Goal: Task Accomplishment & Management: Manage account settings

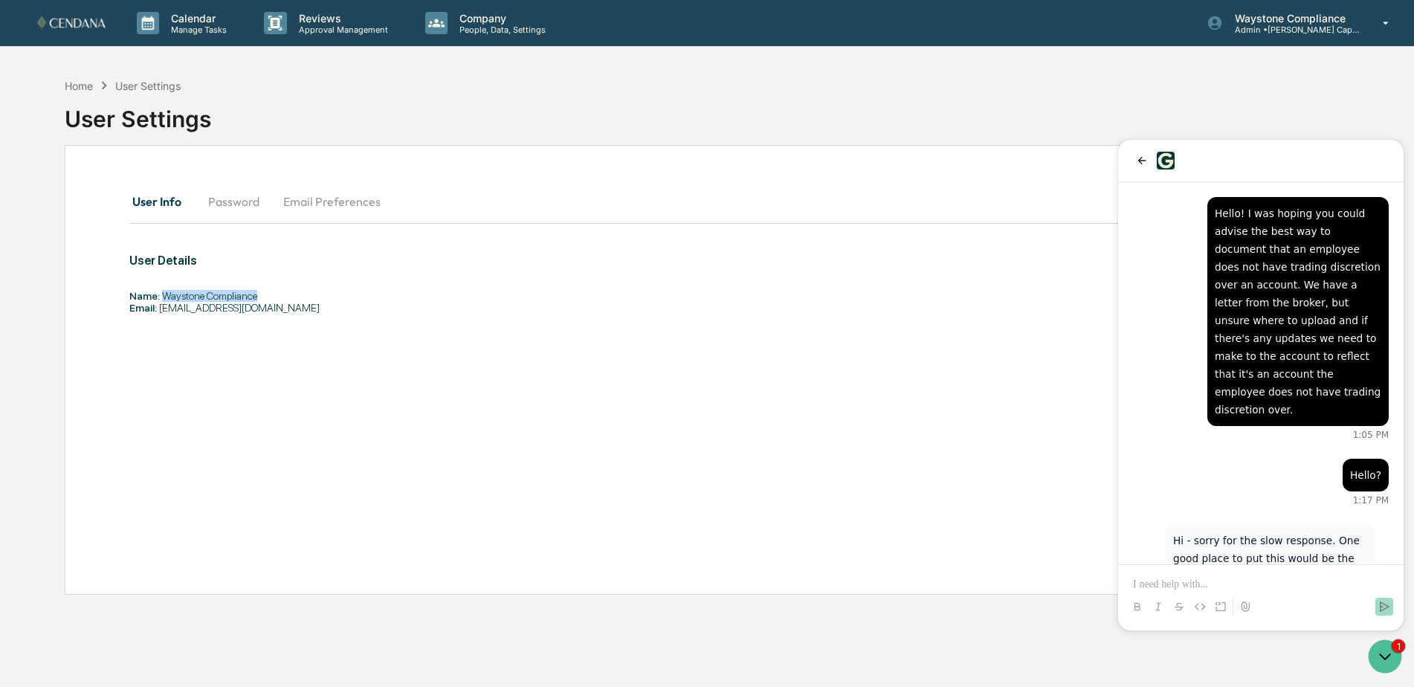
scroll to position [236, 0]
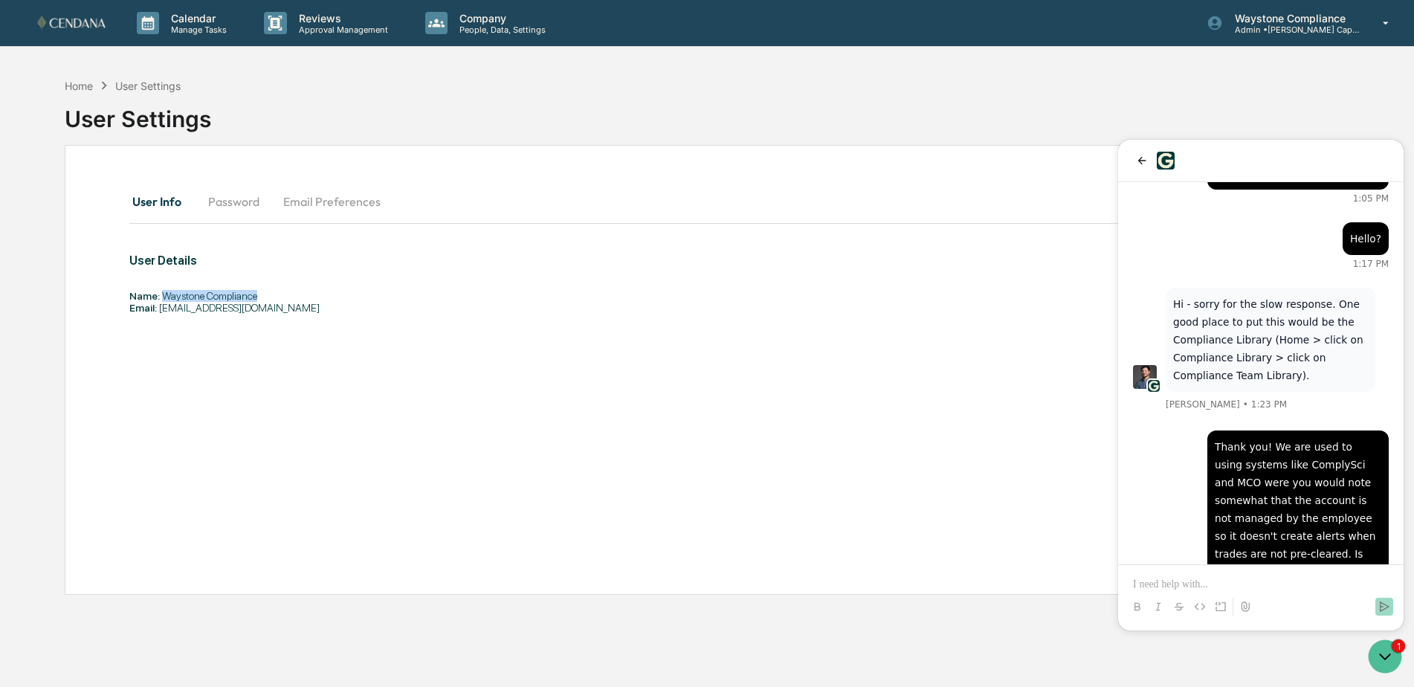
click at [1130, 418] on div "Thank you! We are used to using systems like ComplySci and MCO were you would n…" at bounding box center [1260, 282] width 285 height 672
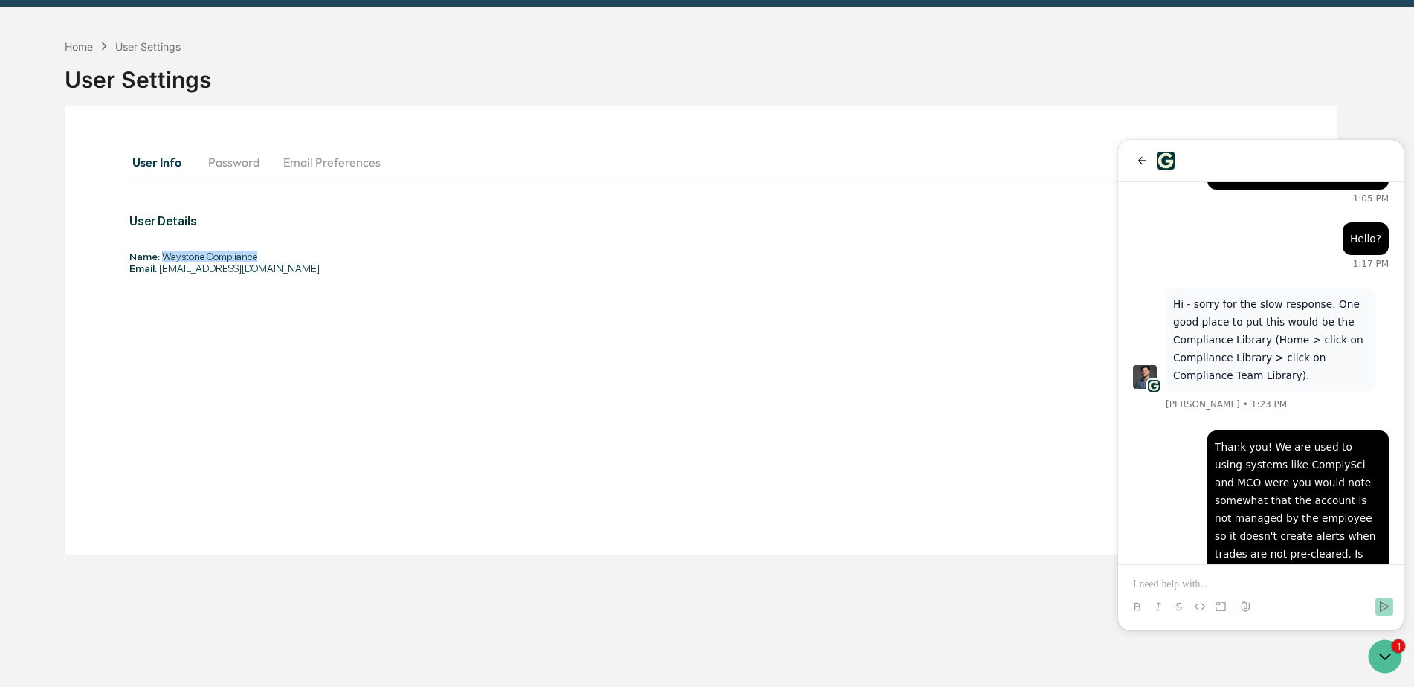
scroll to position [71, 0]
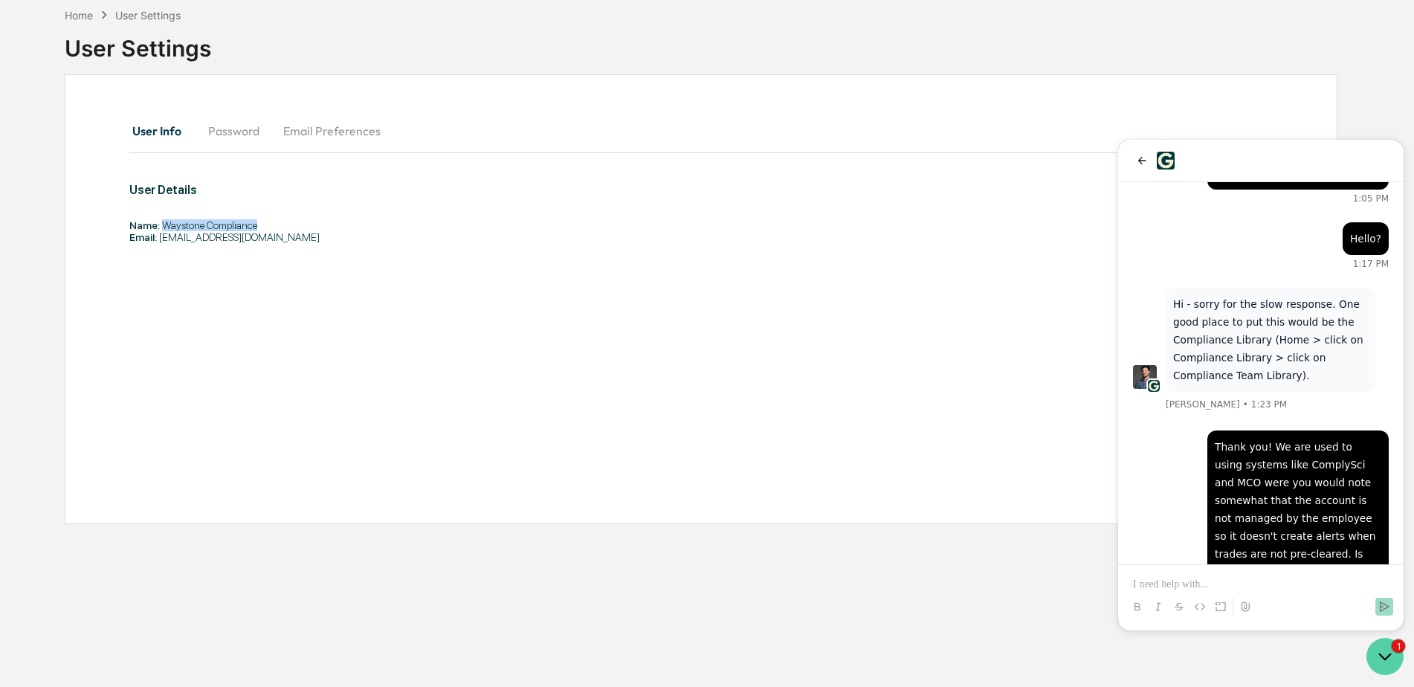
click at [1390, 655] on icon "Open customer support" at bounding box center [1384, 656] width 37 height 37
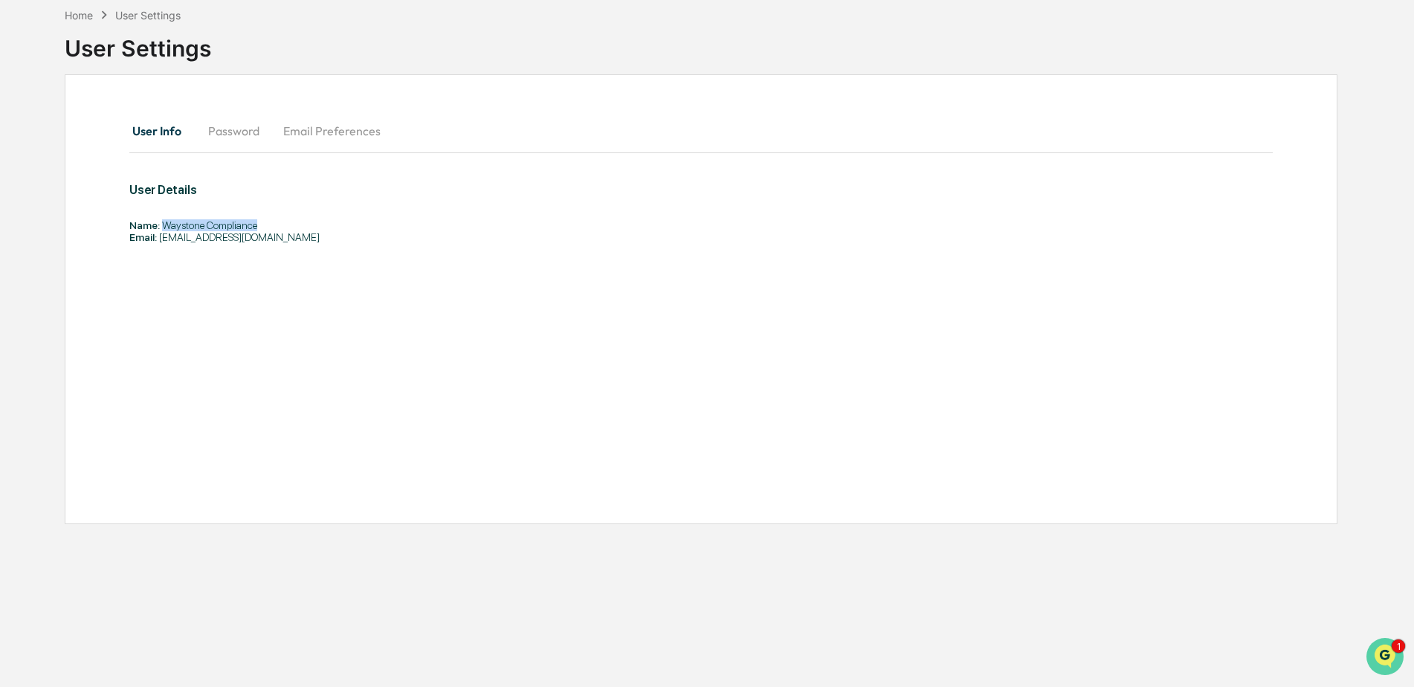
click at [1390, 655] on img "Open customer support" at bounding box center [1384, 656] width 37 height 30
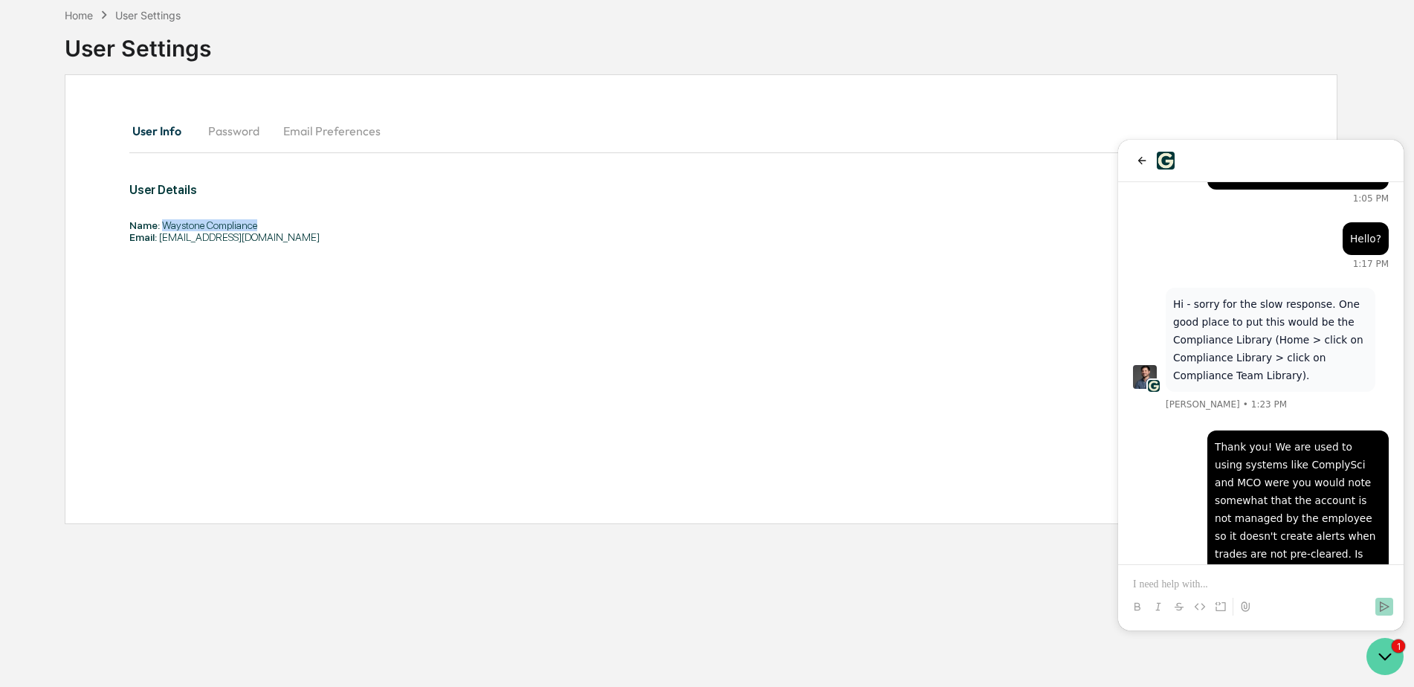
click at [1388, 653] on icon "Open customer support" at bounding box center [1384, 656] width 37 height 37
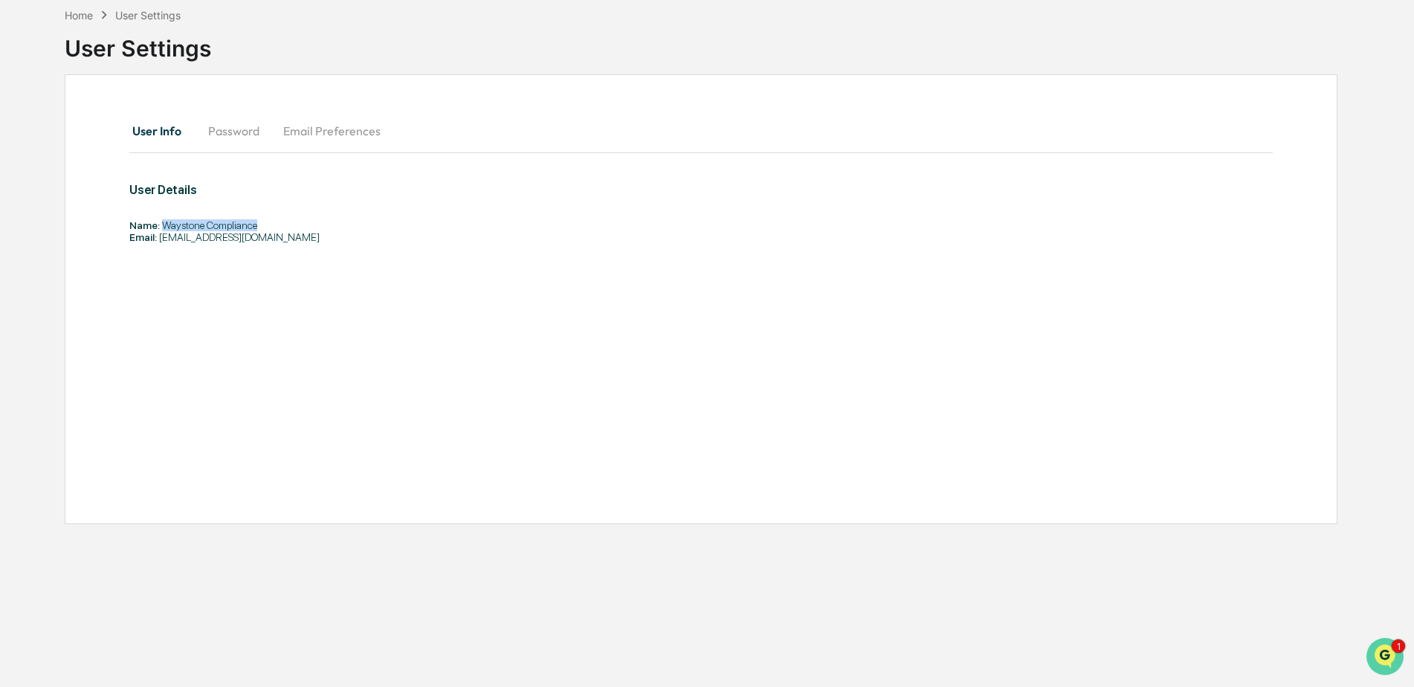
click at [1388, 653] on img "Open customer support" at bounding box center [1384, 656] width 37 height 30
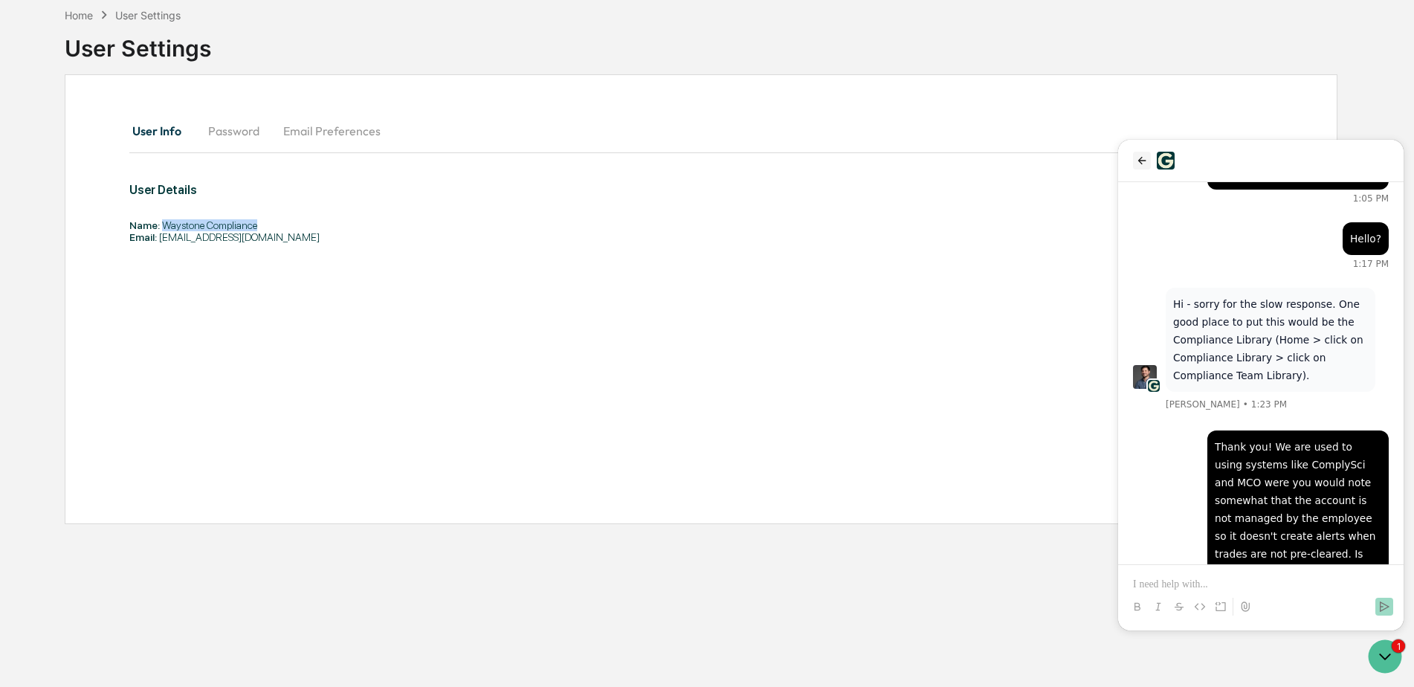
click at [1138, 159] on icon "back" at bounding box center [1142, 161] width 12 height 12
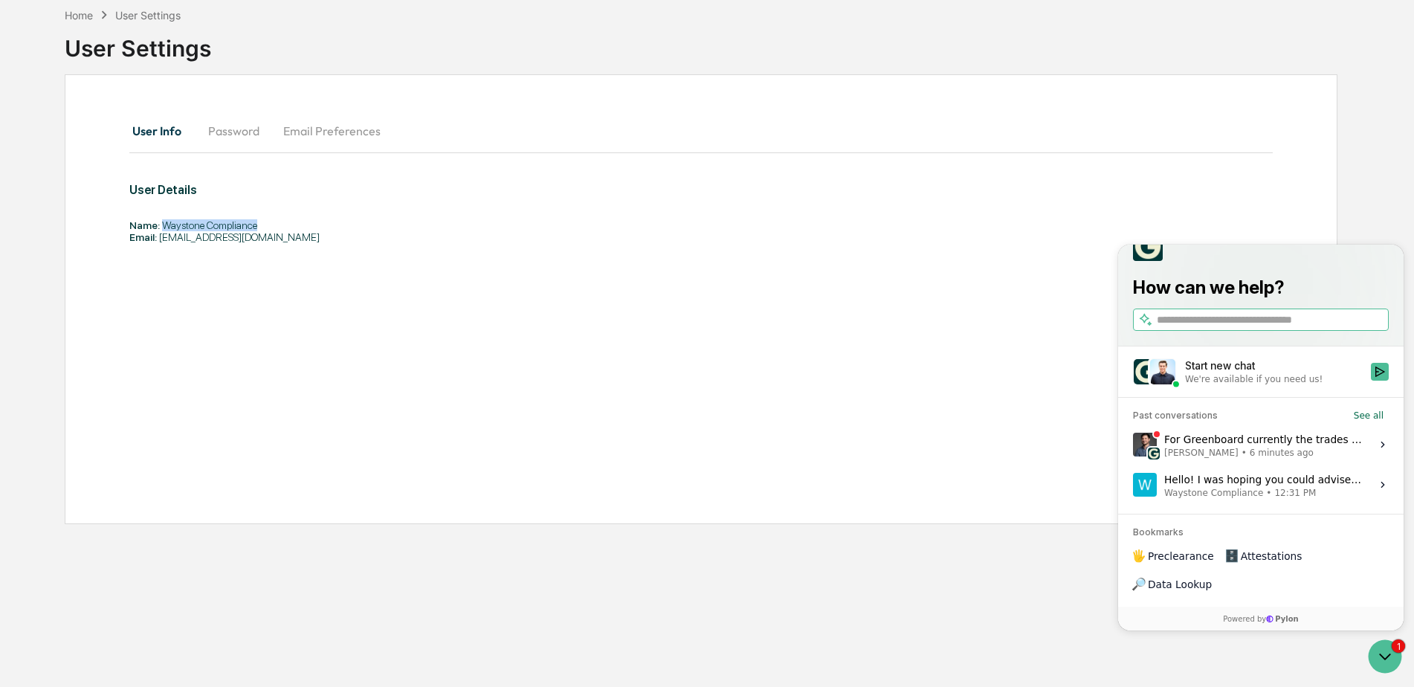
click at [1269, 459] on div "For Greenboard currently the trades would not be part of the reporting that flo…" at bounding box center [1263, 444] width 198 height 28
click at [1133, 445] on button "View issue" at bounding box center [1132, 444] width 1 height 1
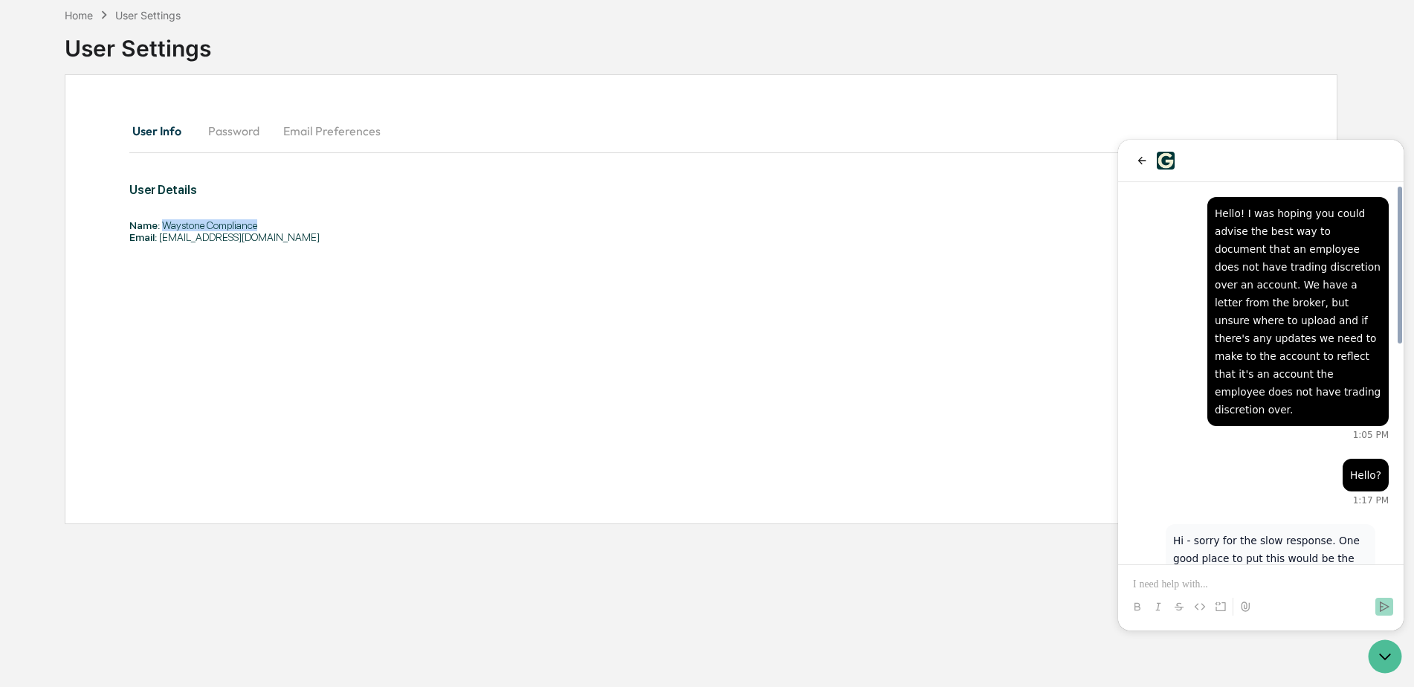
scroll to position [525, 0]
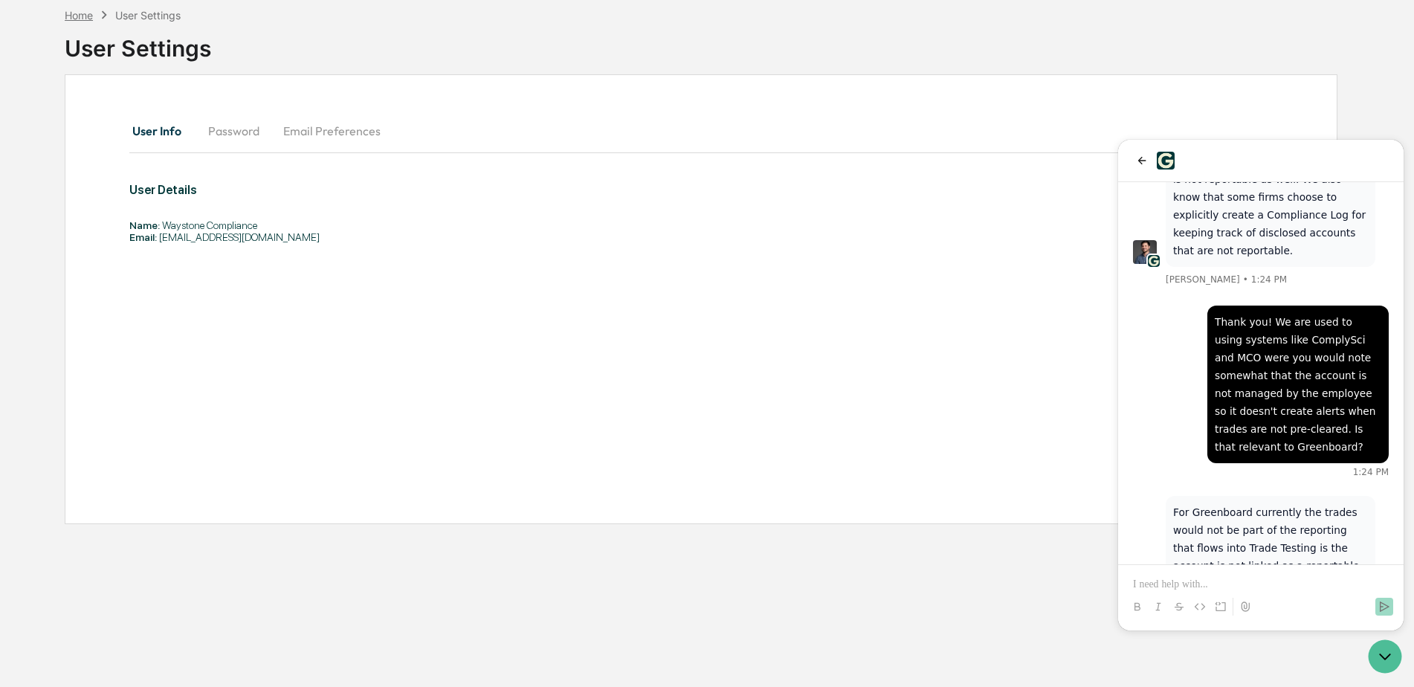
click at [65, 14] on div "Home" at bounding box center [79, 15] width 28 height 13
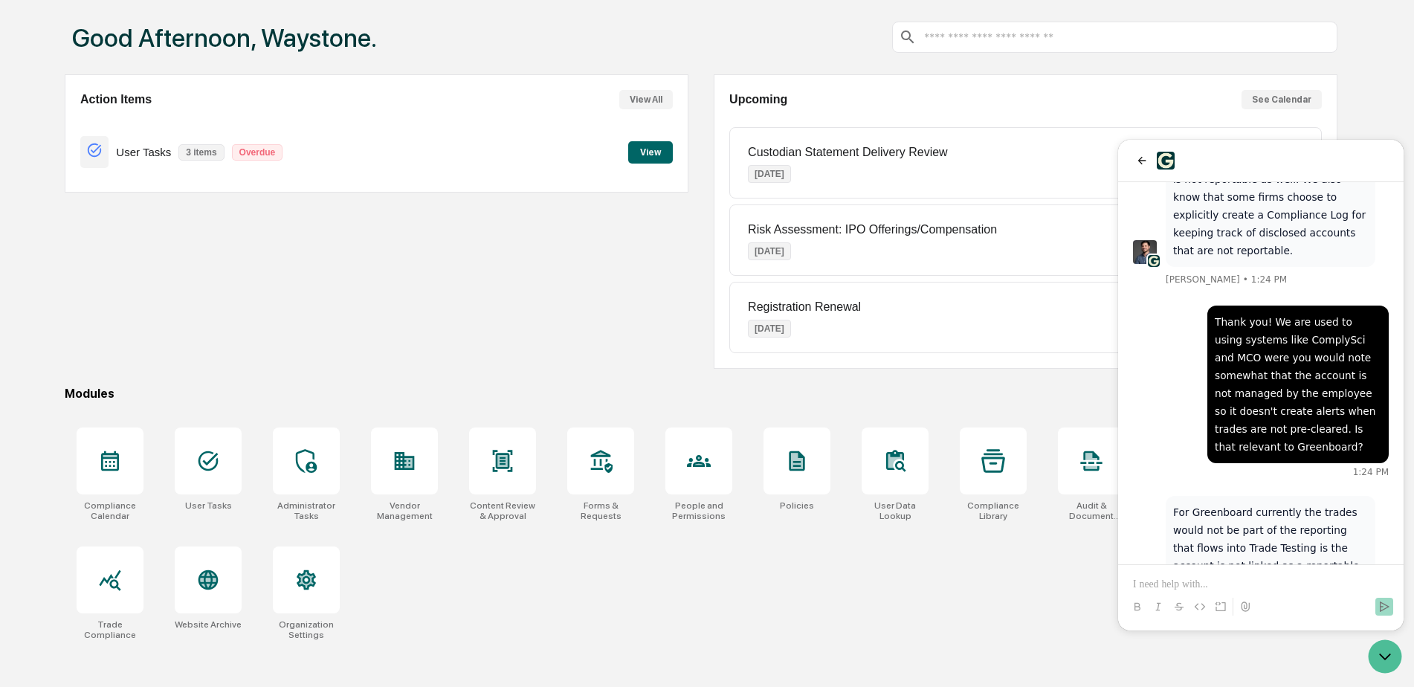
click at [977, 36] on input "text" at bounding box center [1126, 37] width 408 height 14
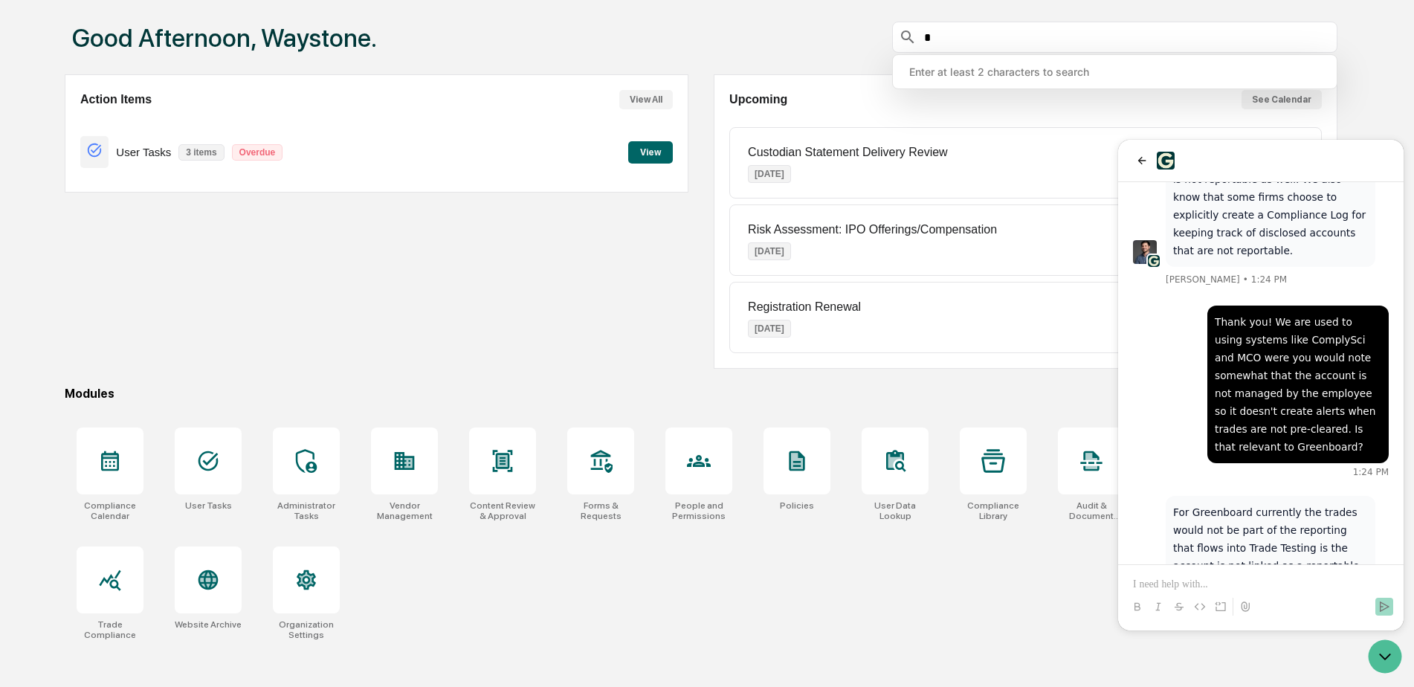
type input "**"
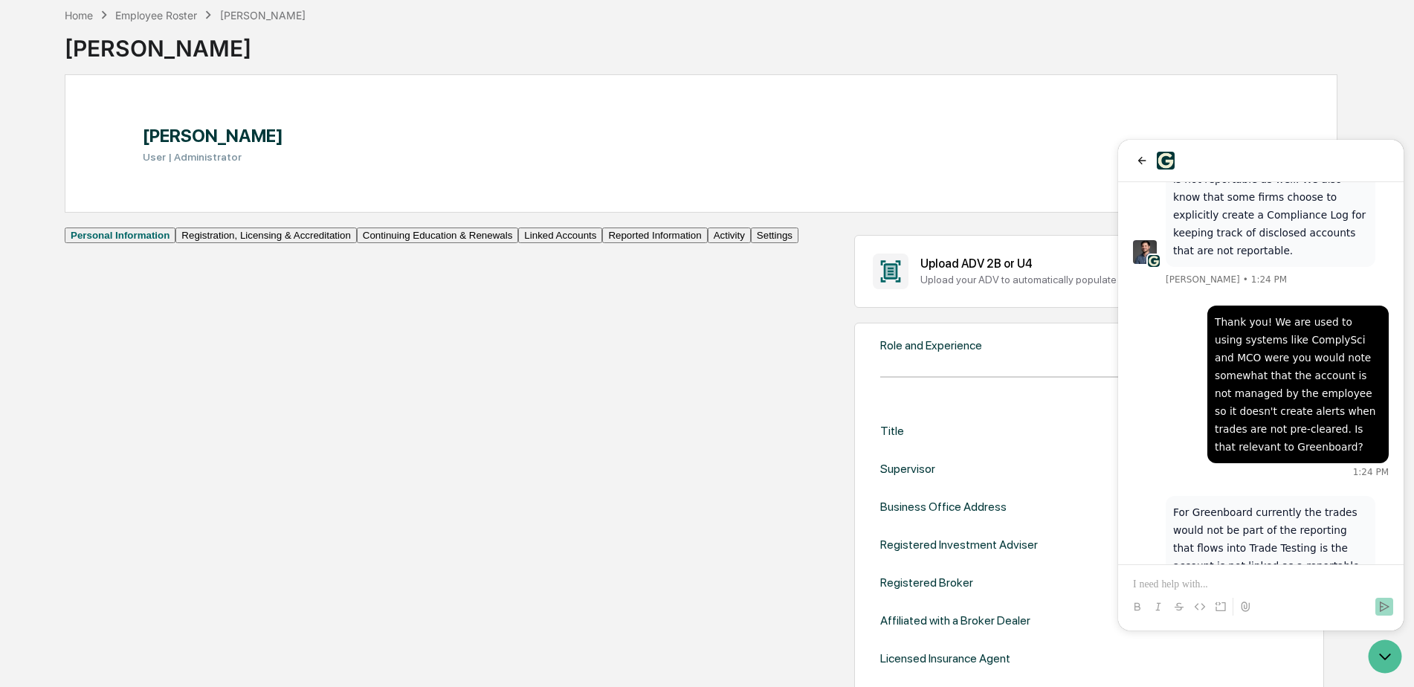
click at [518, 243] on button "Linked Accounts" at bounding box center [560, 235] width 84 height 16
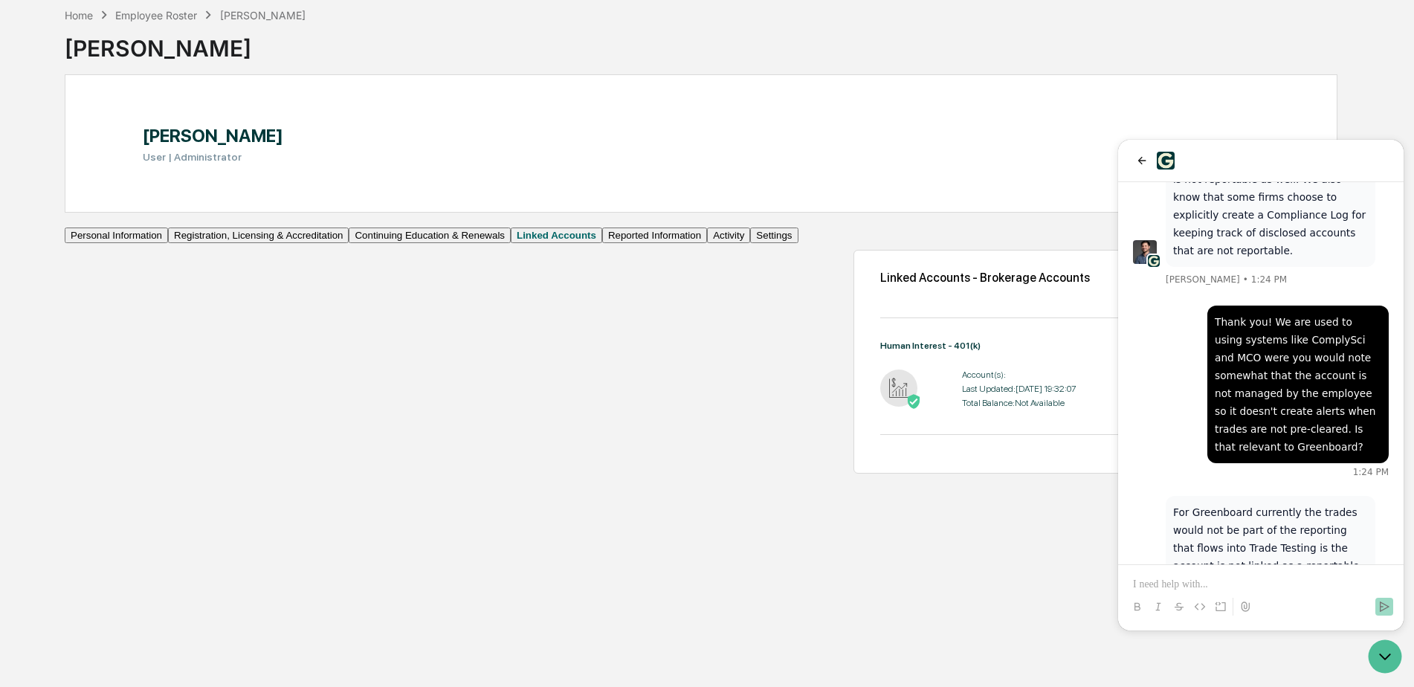
click at [1225, 161] on div at bounding box center [1261, 161] width 256 height 18
click at [1244, 36] on div "Home Employee Roster [PERSON_NAME] [PERSON_NAME]" at bounding box center [701, 37] width 1272 height 74
click at [1388, 664] on icon "Open customer support" at bounding box center [1384, 656] width 37 height 37
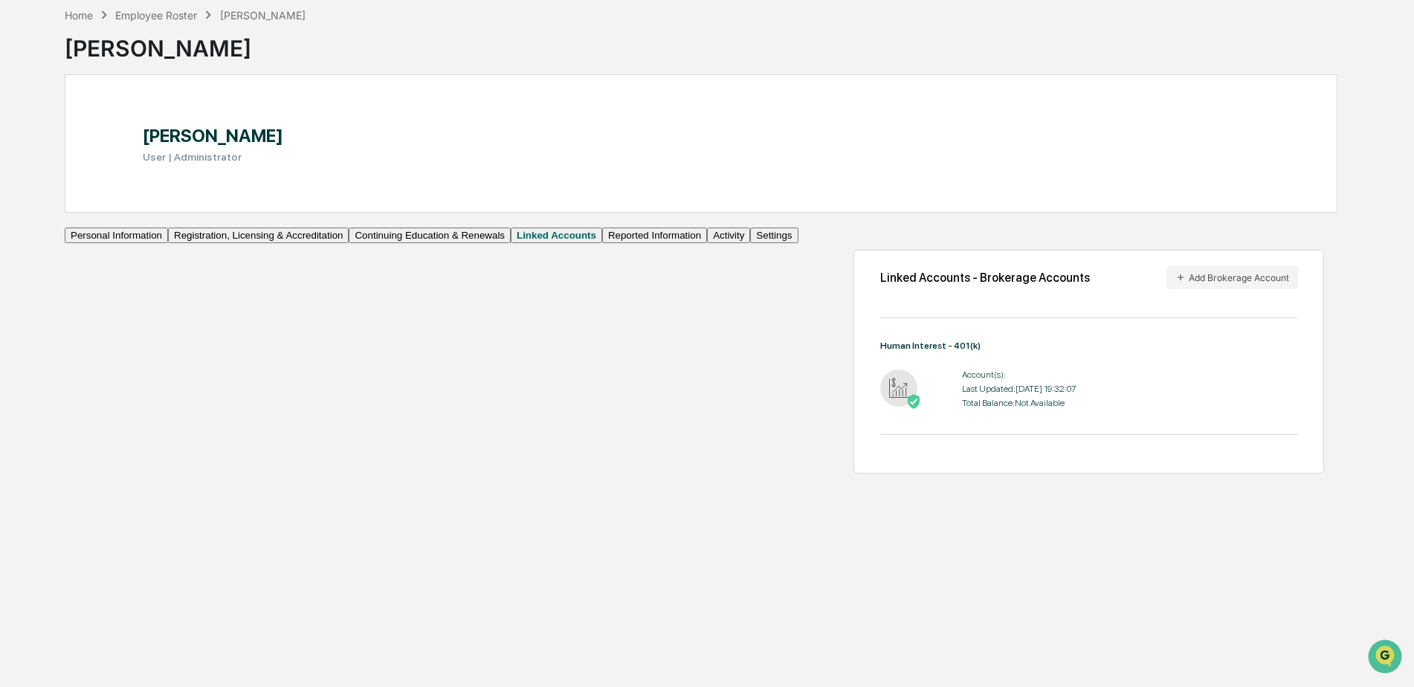
click at [906, 409] on img at bounding box center [913, 401] width 15 height 15
drag, startPoint x: 419, startPoint y: 403, endPoint x: 146, endPoint y: 479, distance: 283.8
click at [750, 243] on button "Settings" at bounding box center [774, 235] width 48 height 16
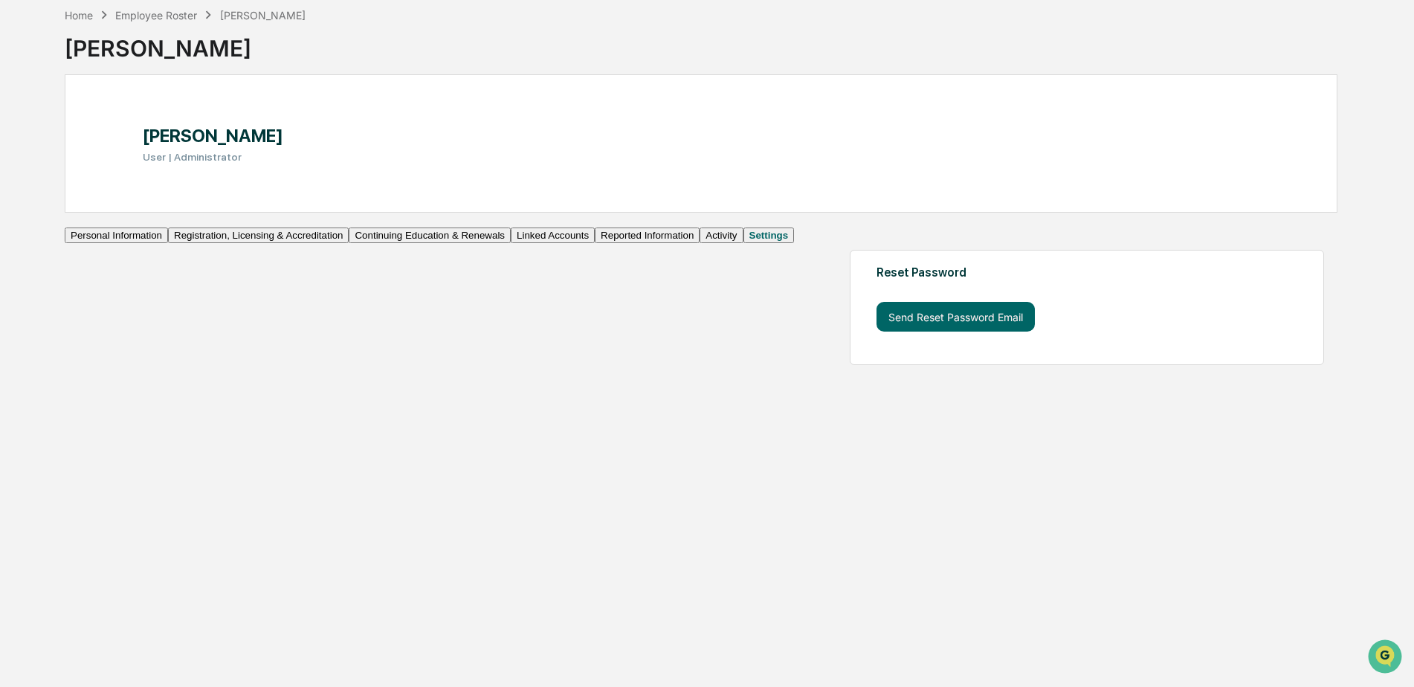
click at [699, 243] on button "Activity" at bounding box center [720, 235] width 43 height 16
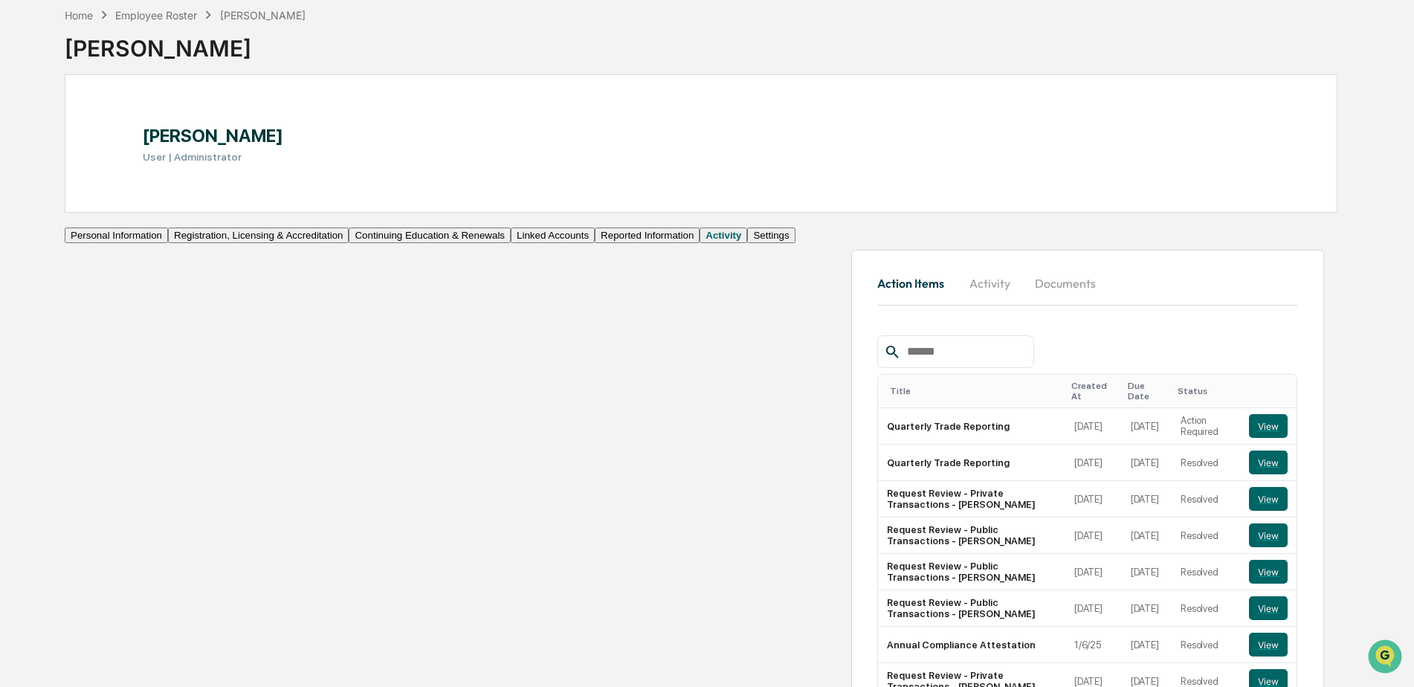
click at [956, 301] on button "Activity" at bounding box center [989, 283] width 67 height 36
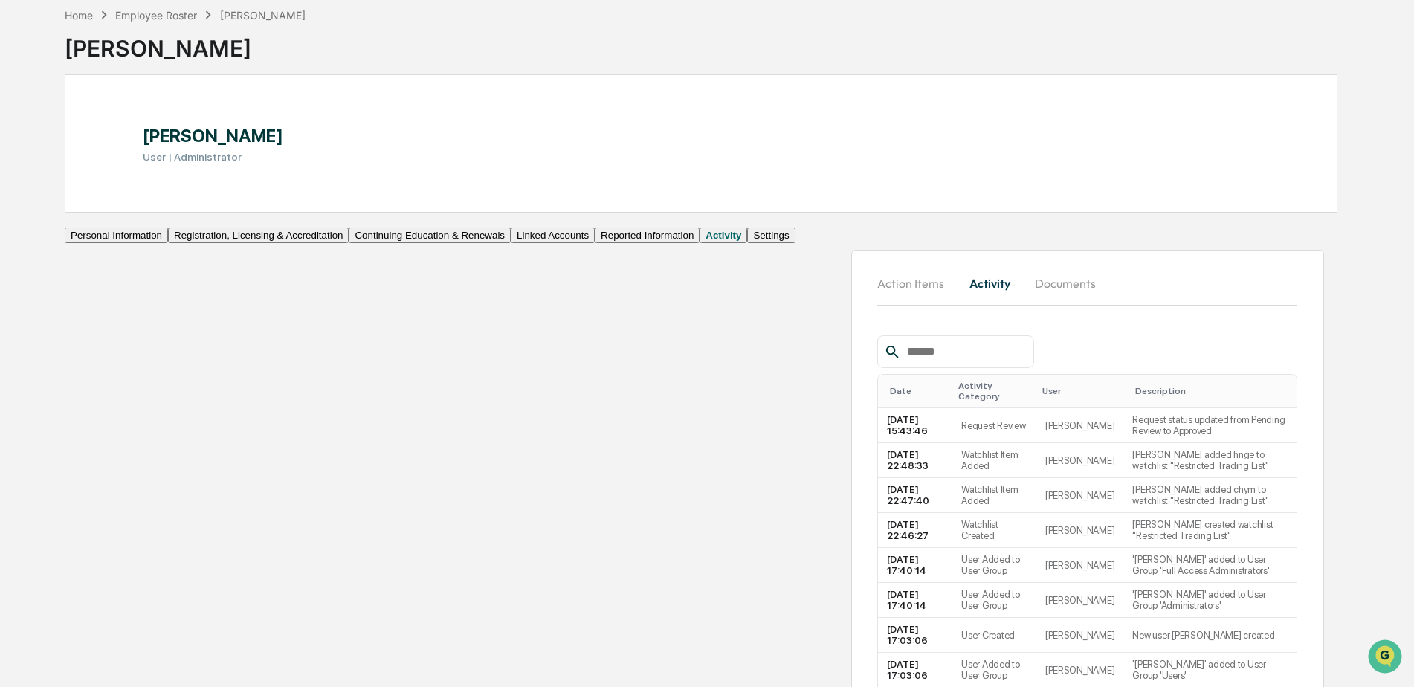
click at [1023, 301] on button "Documents" at bounding box center [1065, 283] width 85 height 36
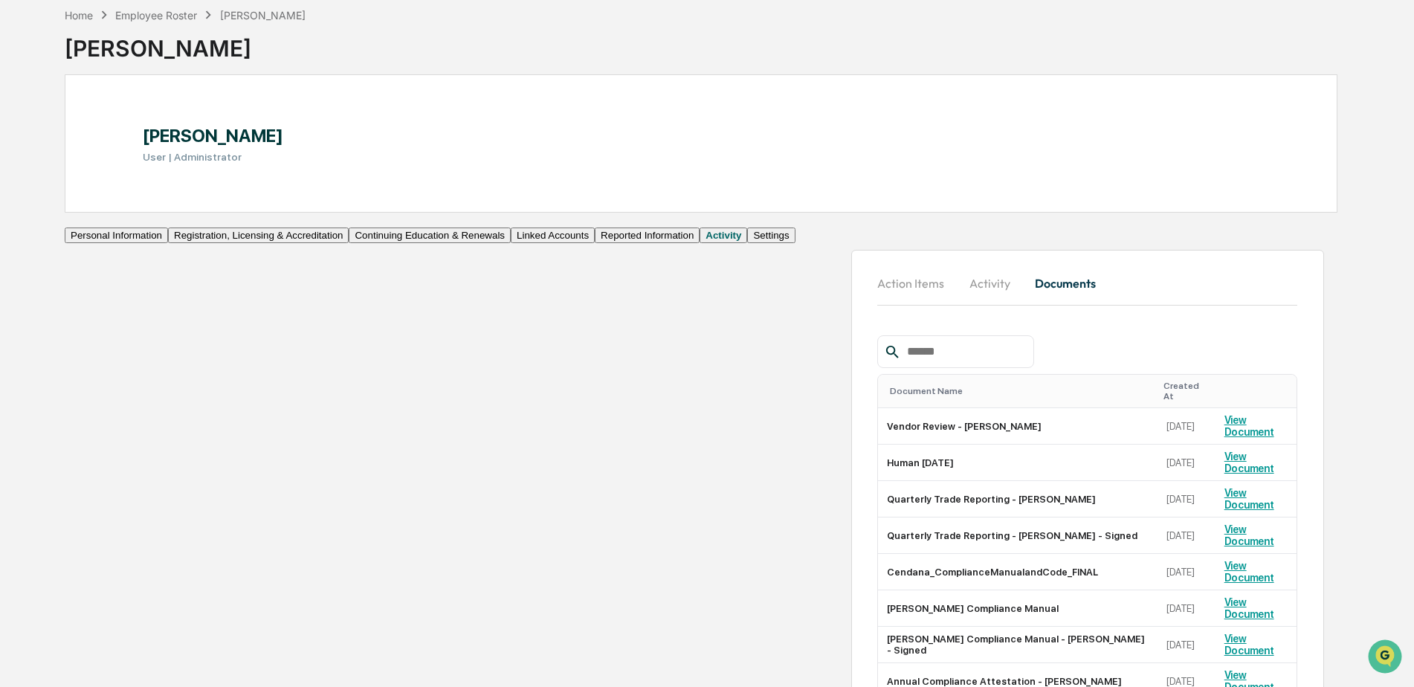
click at [511, 243] on button "Linked Accounts" at bounding box center [553, 235] width 84 height 16
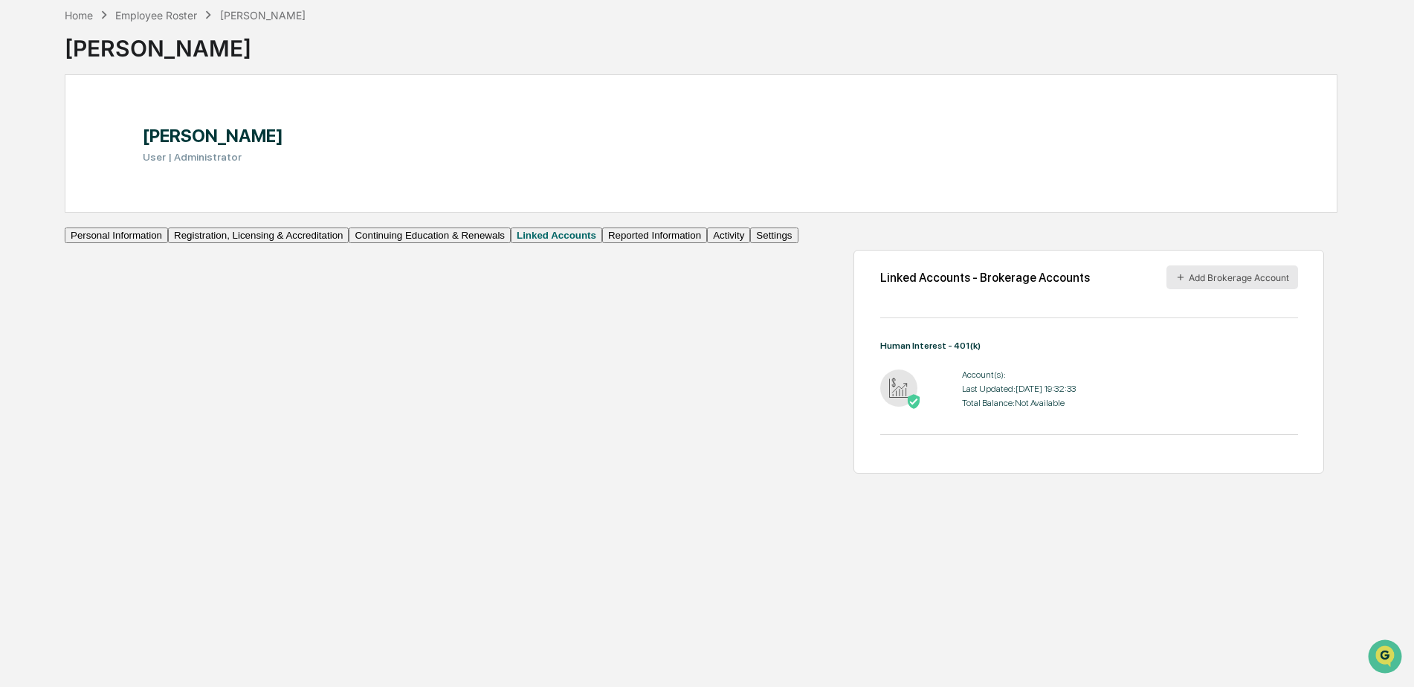
click at [1213, 289] on button "Add Brokerage Account" at bounding box center [1232, 277] width 132 height 24
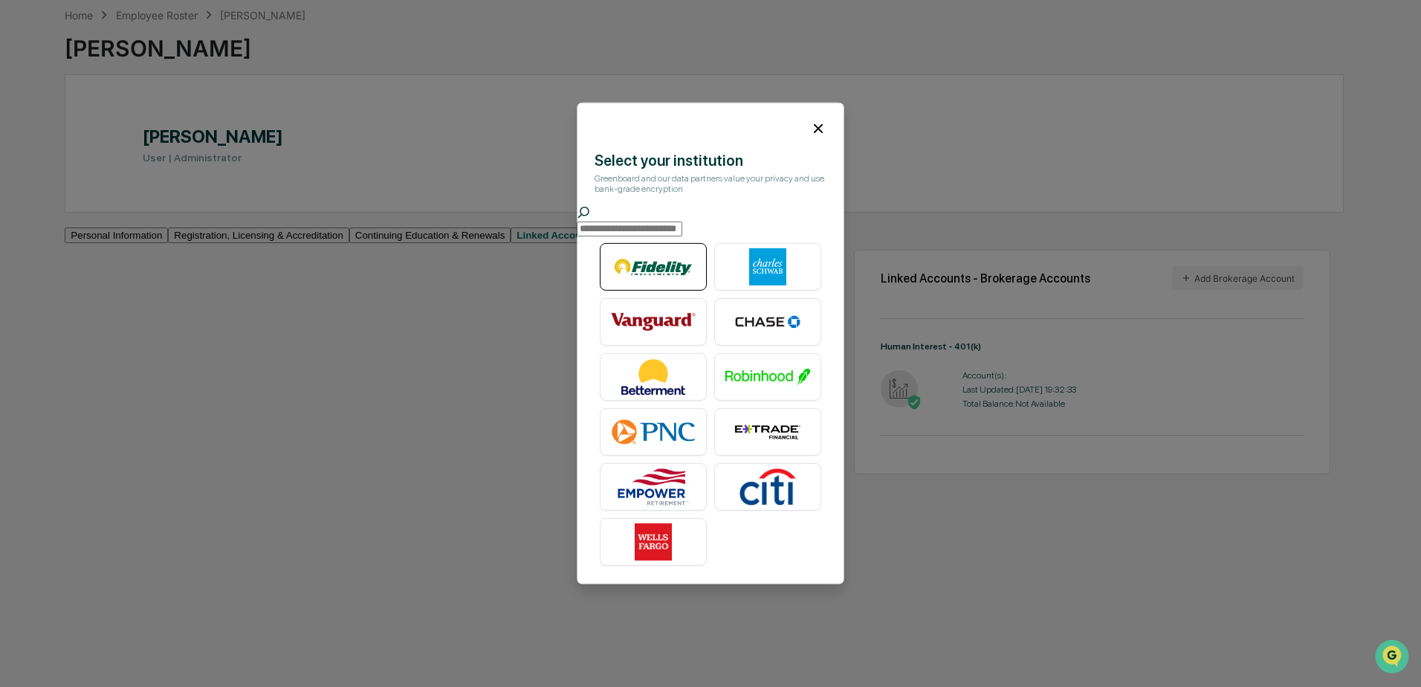
click at [658, 270] on img at bounding box center [653, 266] width 85 height 37
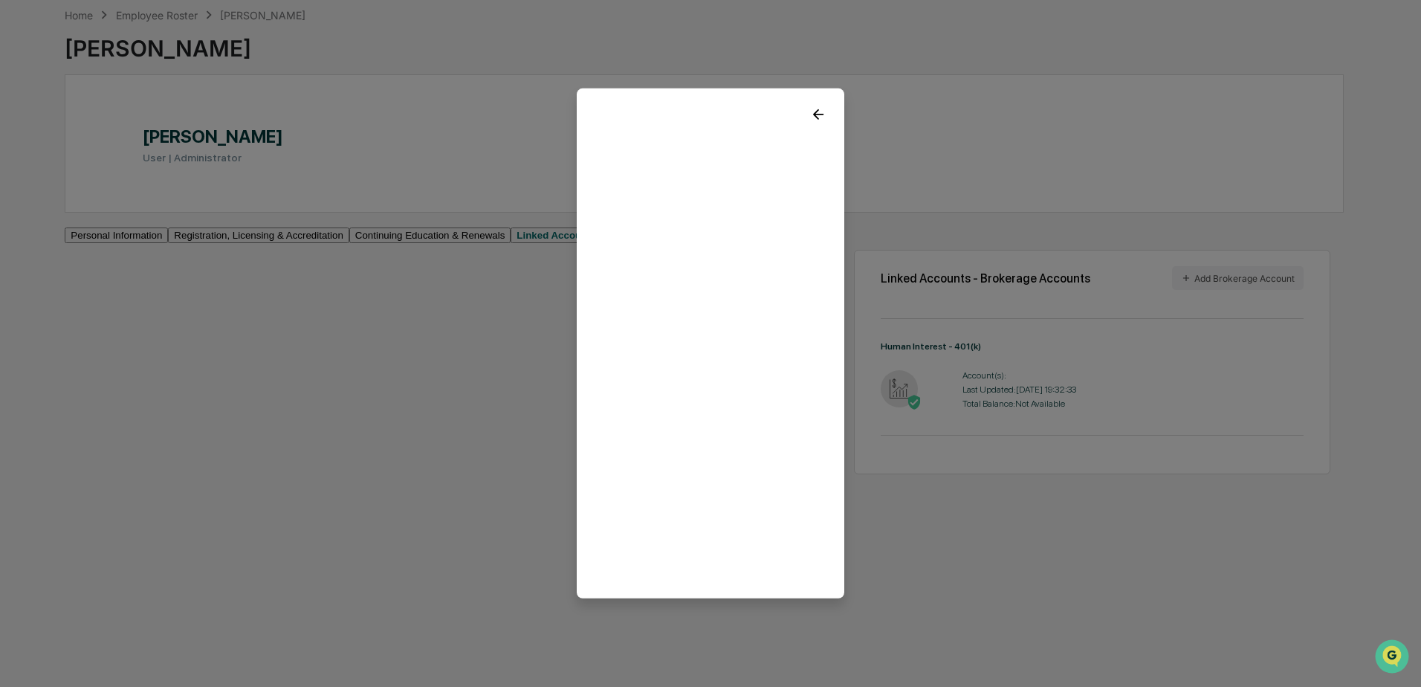
click at [813, 111] on icon at bounding box center [818, 114] width 10 height 10
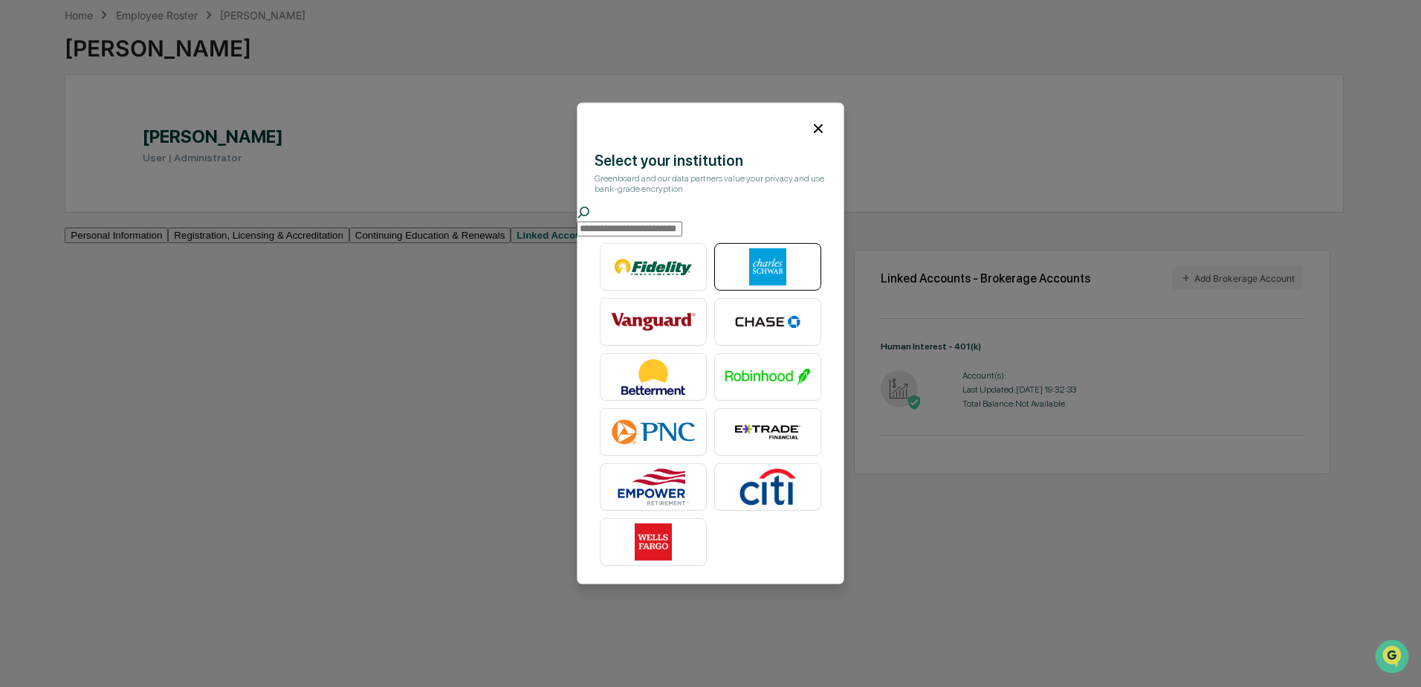
click at [771, 273] on img at bounding box center [767, 266] width 85 height 37
click at [810, 122] on icon at bounding box center [818, 128] width 16 height 16
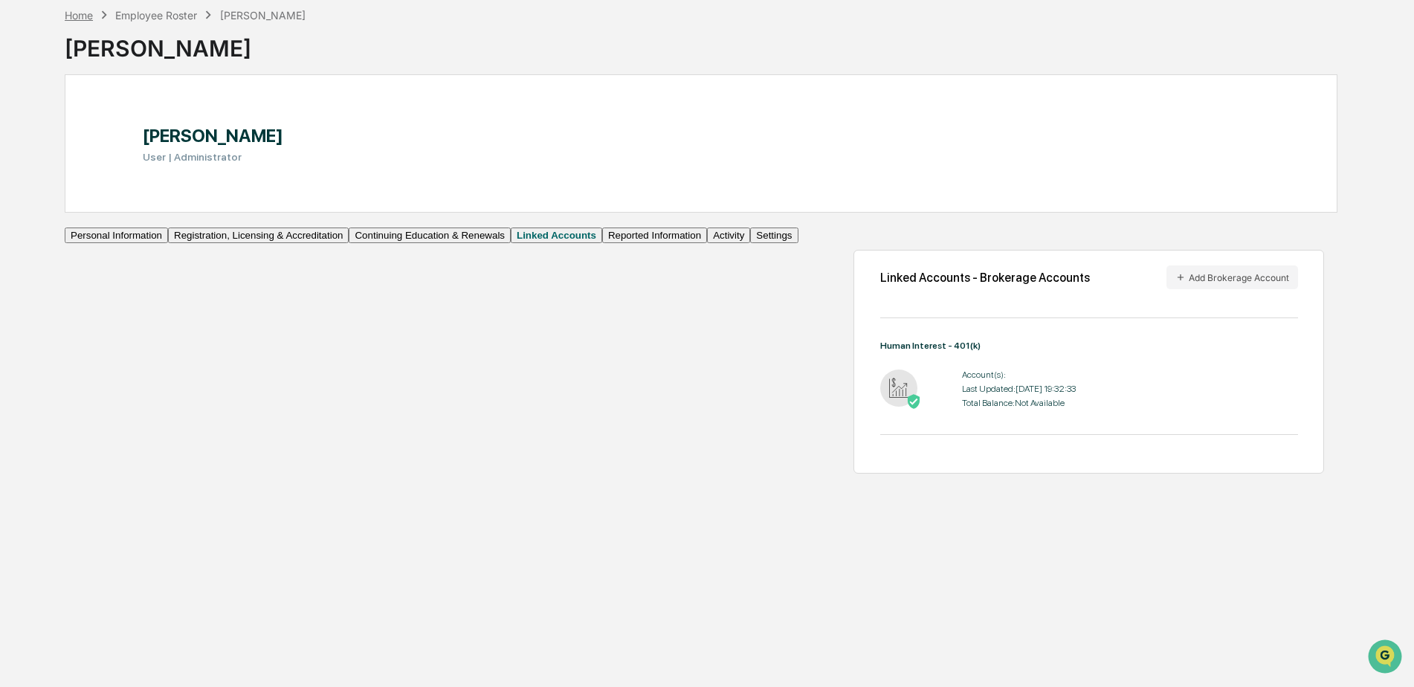
click at [71, 19] on div "Home" at bounding box center [79, 15] width 28 height 13
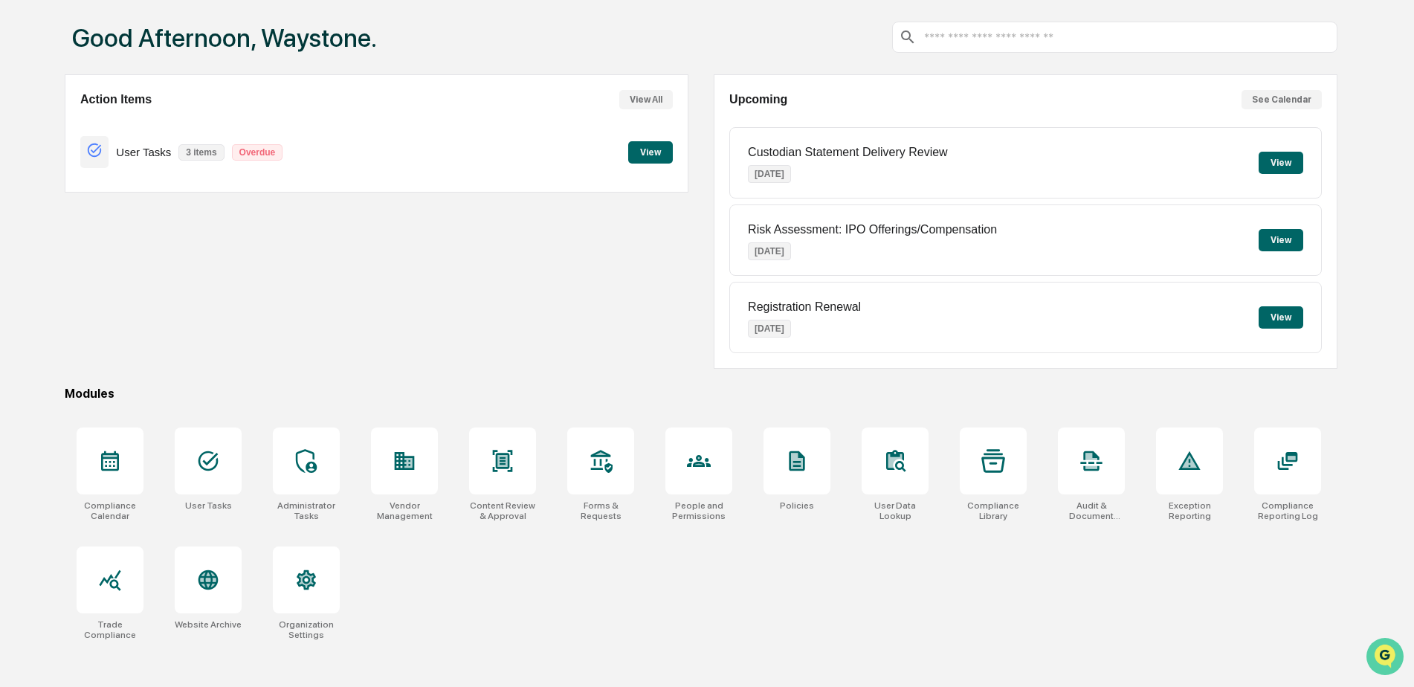
click at [1385, 656] on icon "Open customer support" at bounding box center [1384, 674] width 37 height 37
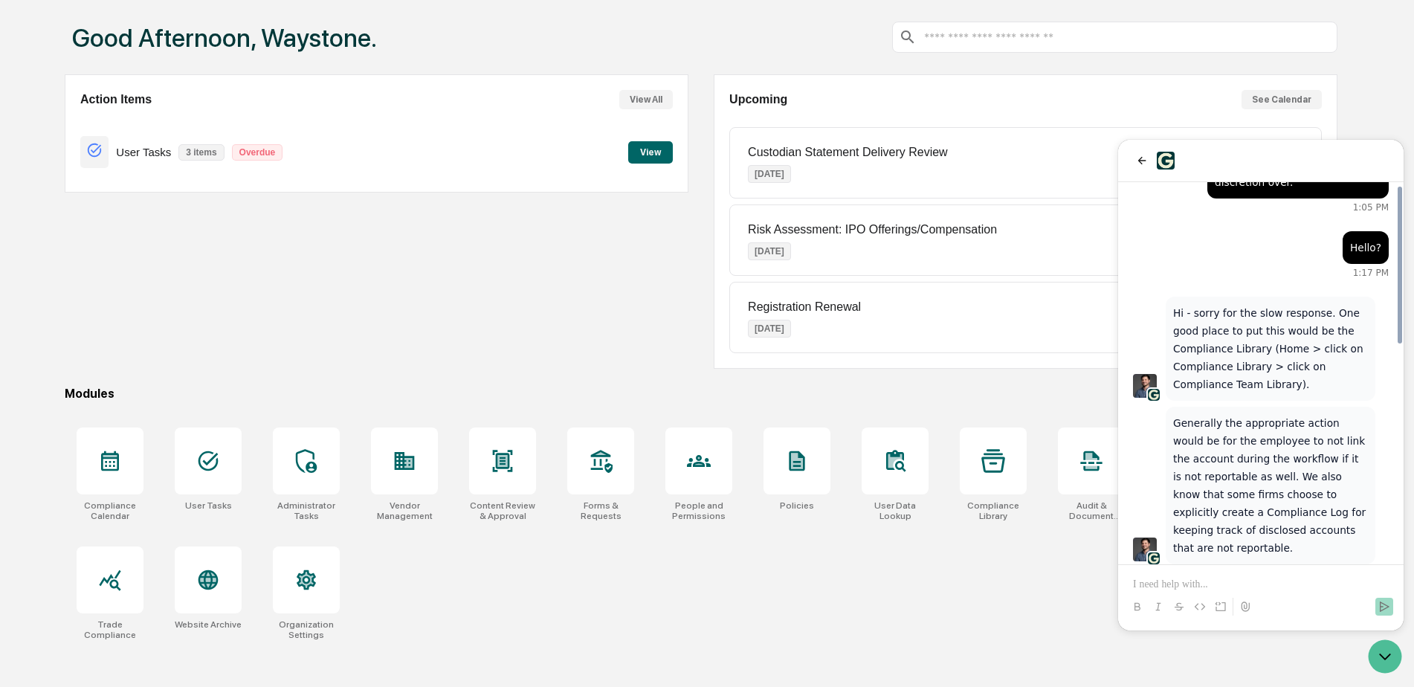
scroll to position [525, 0]
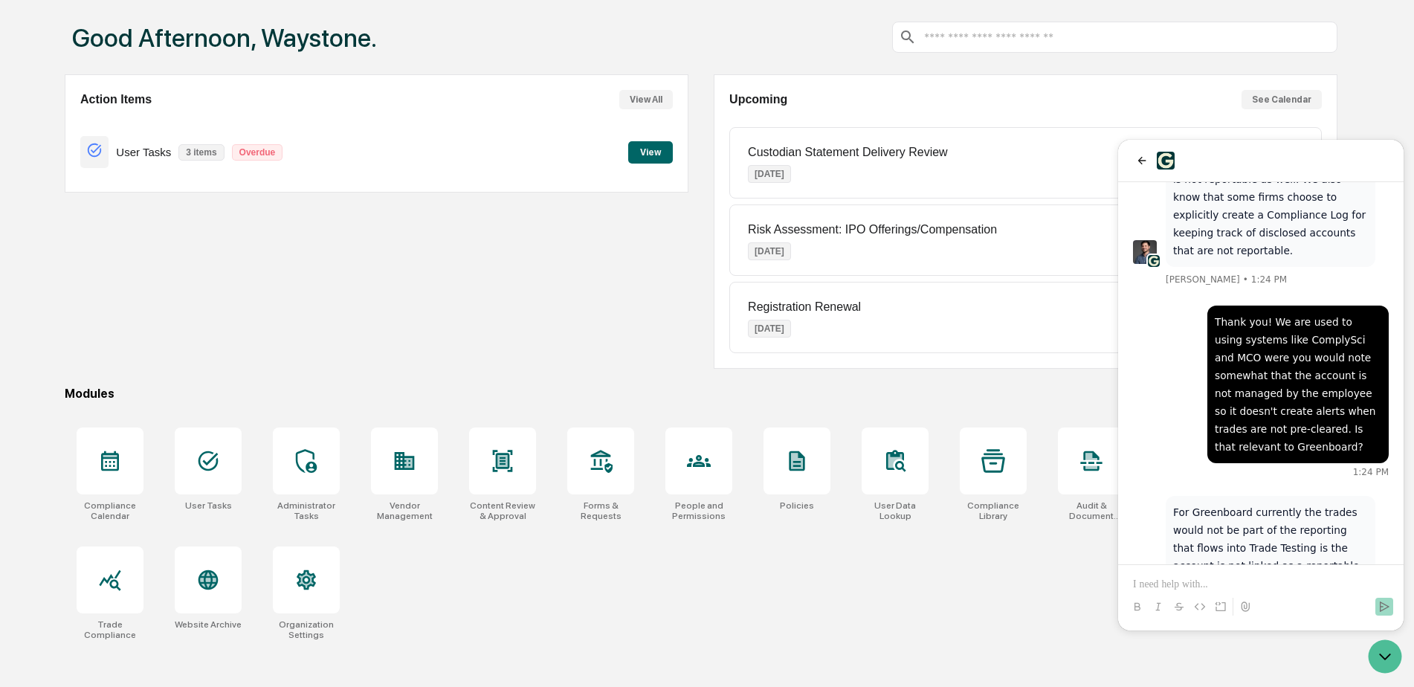
click at [616, 45] on div "Good Afternoon, Waystone." at bounding box center [701, 37] width 1272 height 74
click at [1244, 169] on div at bounding box center [1261, 161] width 256 height 18
click at [1371, 667] on icon "Open customer support" at bounding box center [1384, 656] width 37 height 37
